Goal: Check status: Check status

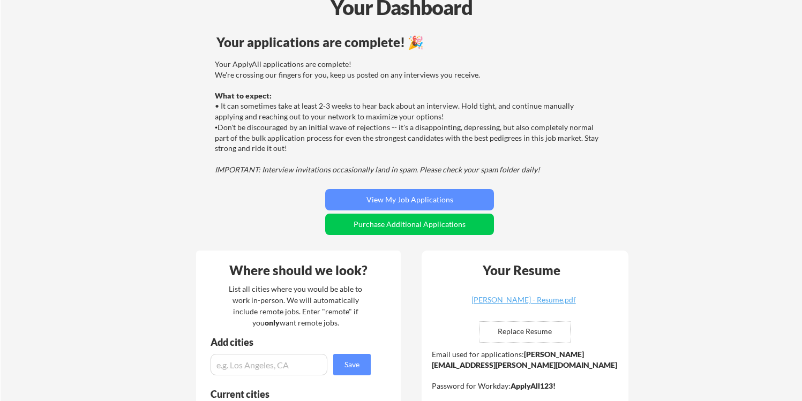
scroll to position [70, 0]
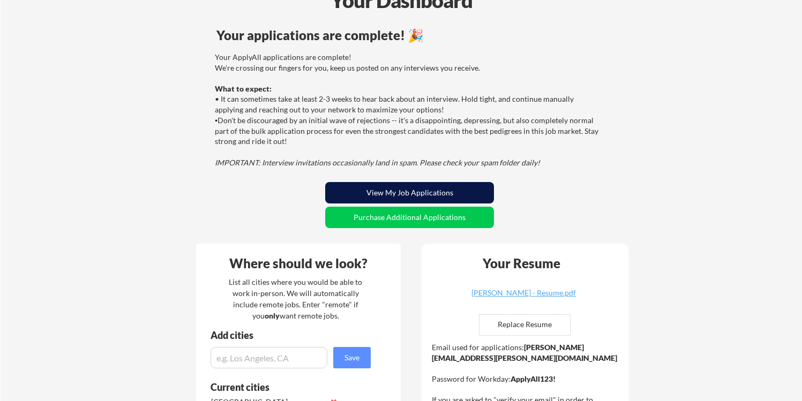
click at [467, 199] on button "View My Job Applications" at bounding box center [409, 192] width 169 height 21
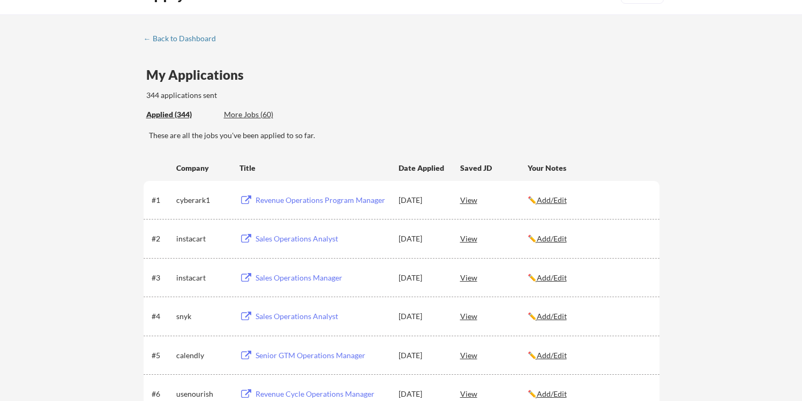
scroll to position [40, 0]
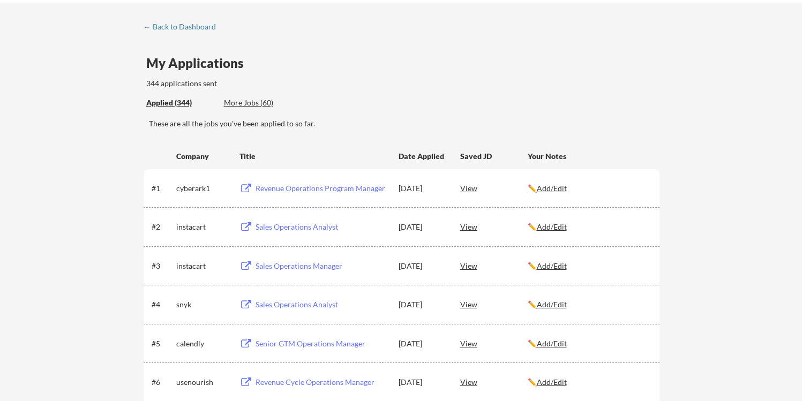
click at [294, 128] on div "These are all the jobs you've been applied to so far." at bounding box center [404, 123] width 511 height 11
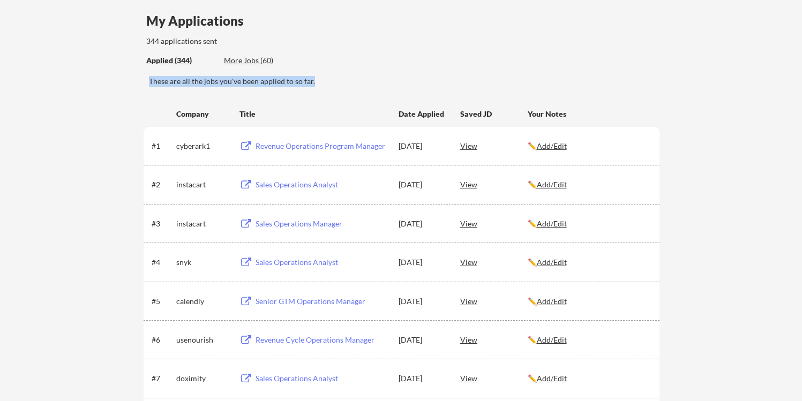
scroll to position [107, 0]
